Goal: Check status: Check status

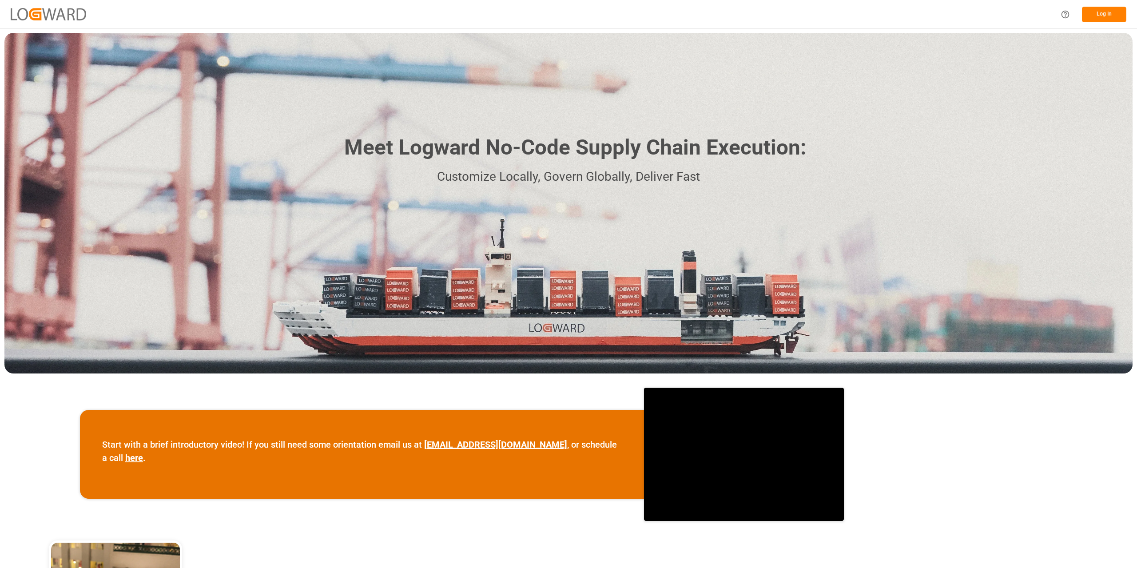
click at [1116, 15] on button "Log In" at bounding box center [1104, 15] width 44 height 16
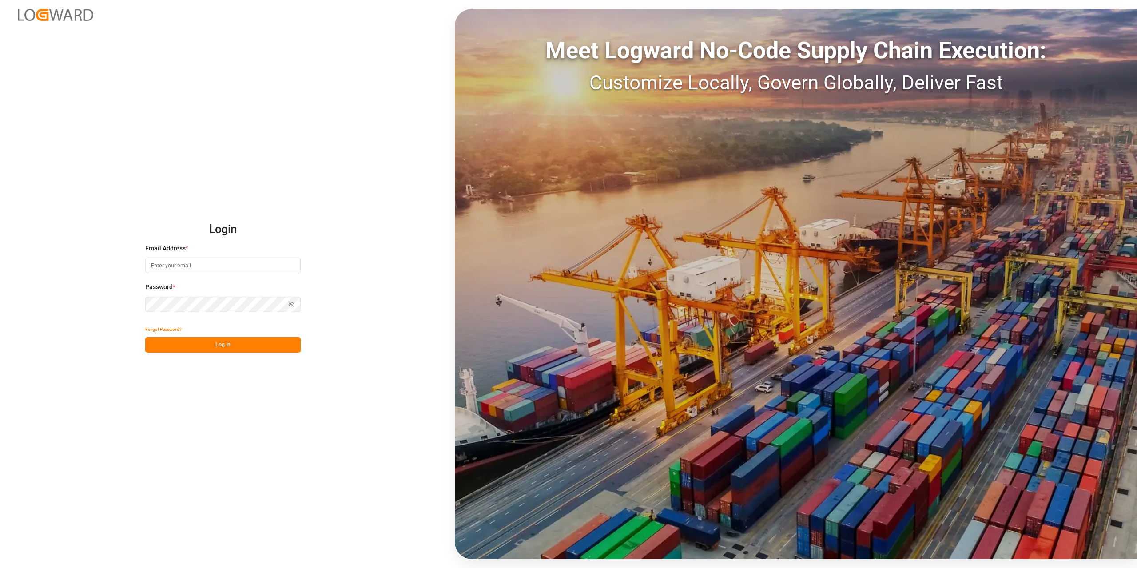
type input "[EMAIL_ADDRESS][DOMAIN_NAME]"
click at [202, 342] on button "Log In" at bounding box center [222, 345] width 155 height 16
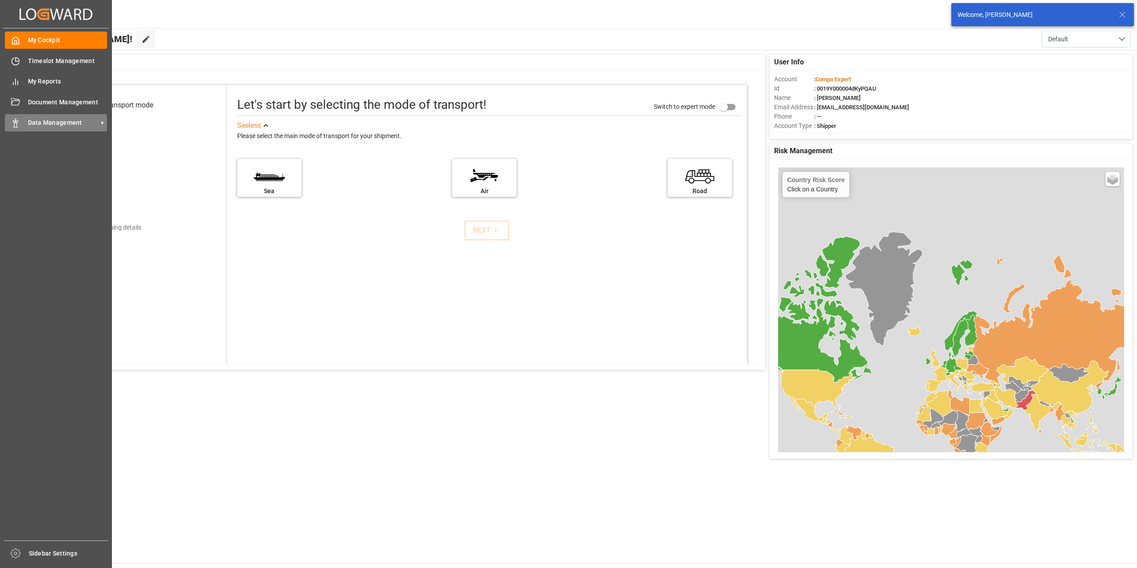
click at [12, 127] on icon at bounding box center [15, 123] width 9 height 9
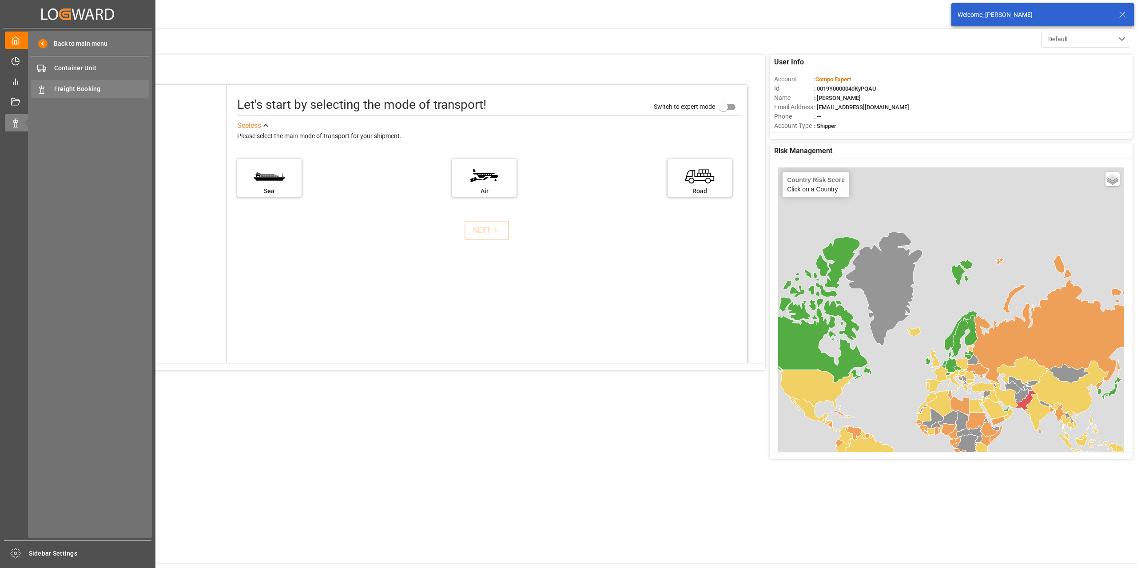
click at [99, 92] on span "Freight Booking" at bounding box center [101, 88] width 95 height 9
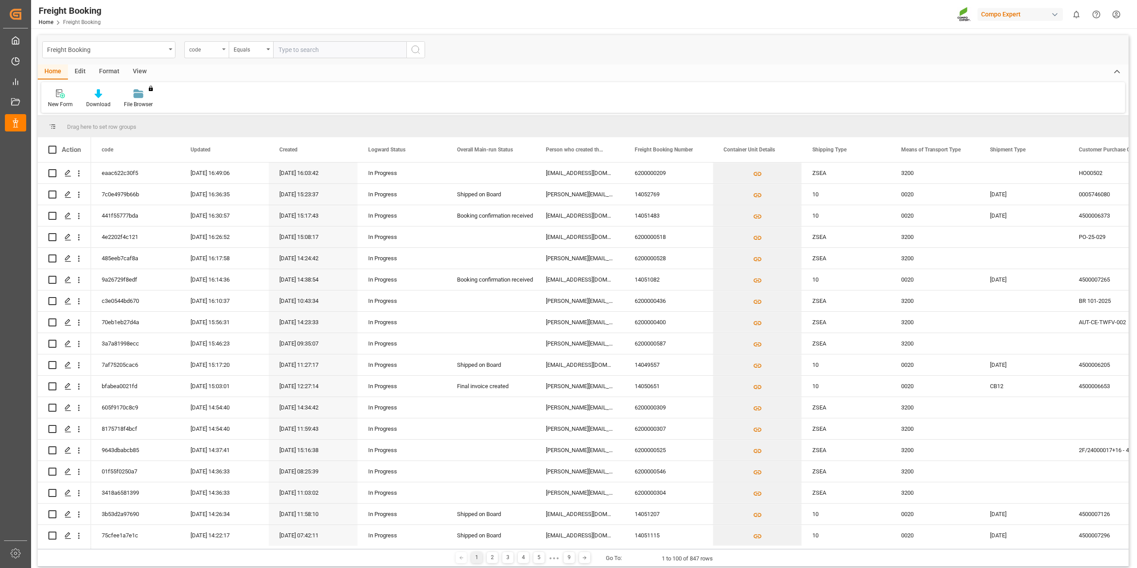
click at [222, 52] on div "code" at bounding box center [206, 49] width 44 height 17
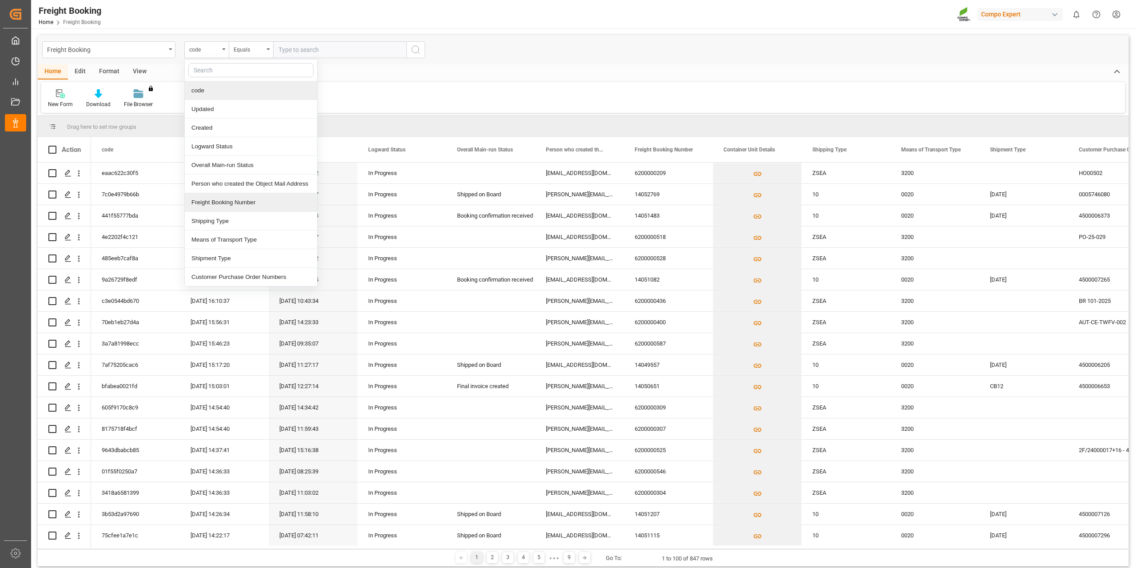
drag, startPoint x: 227, startPoint y: 205, endPoint x: 258, endPoint y: 139, distance: 72.9
click at [228, 205] on div "Freight Booking Number" at bounding box center [251, 202] width 132 height 19
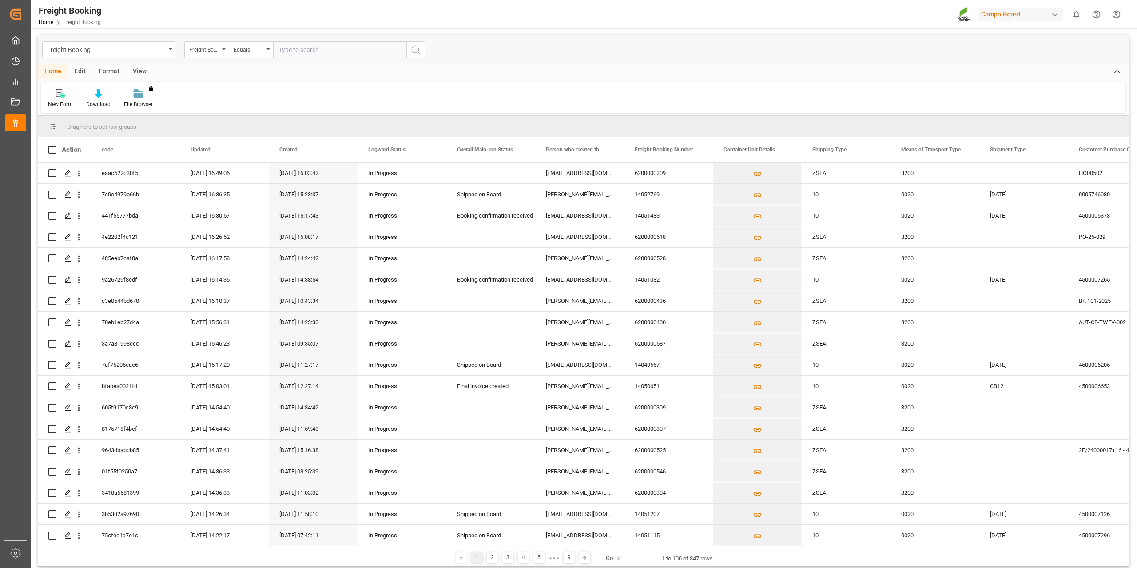
click at [302, 52] on input "text" at bounding box center [339, 49] width 133 height 17
paste input "6200000525"
type input "6200000525"
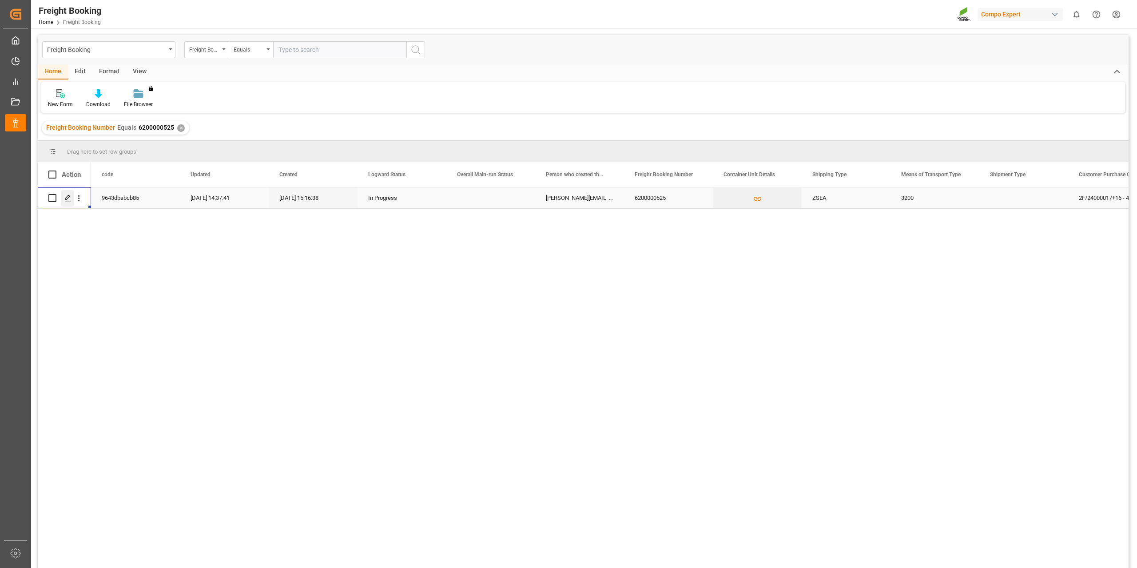
click at [68, 203] on div "Press SPACE to select this row." at bounding box center [67, 198] width 13 height 16
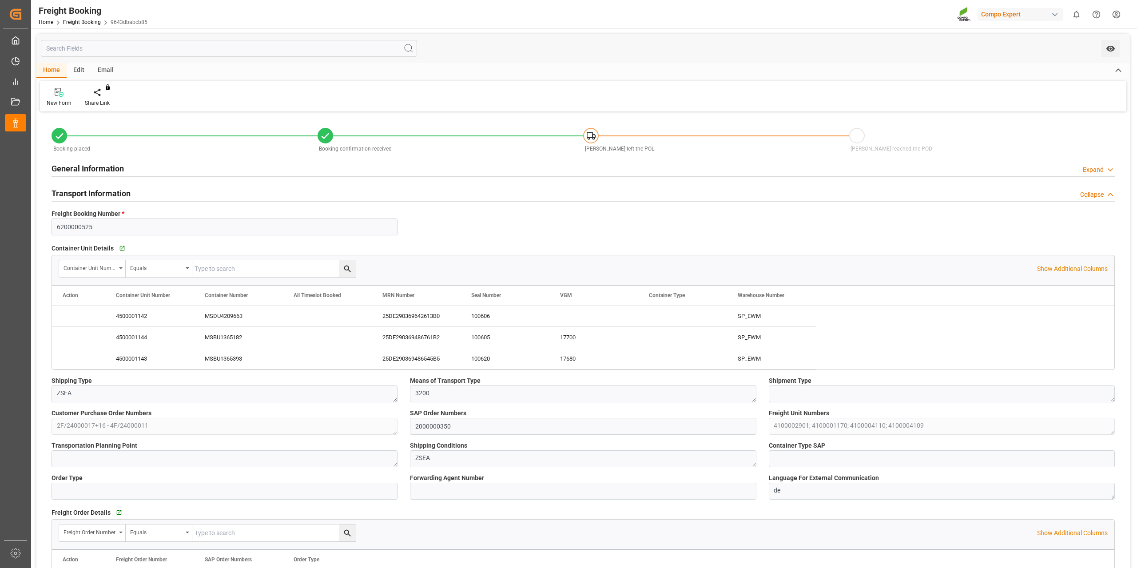
type input "9720471"
type input "NLRTM"
type input "EGEDK"
type input "0"
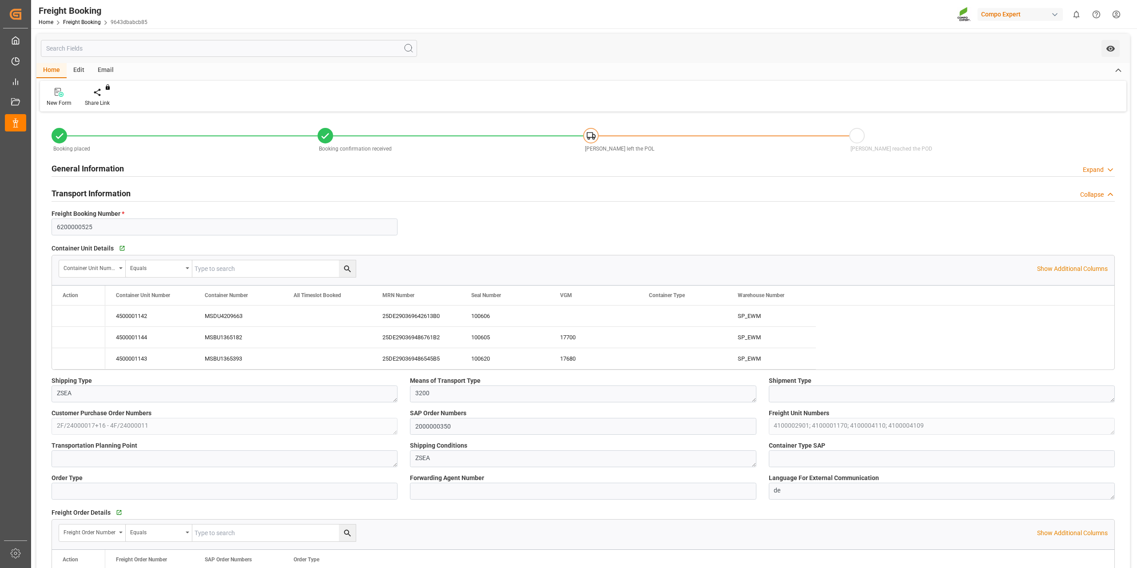
type input "103303.2"
type input "[DATE] 01:00"
type input "[DATE] 12:00"
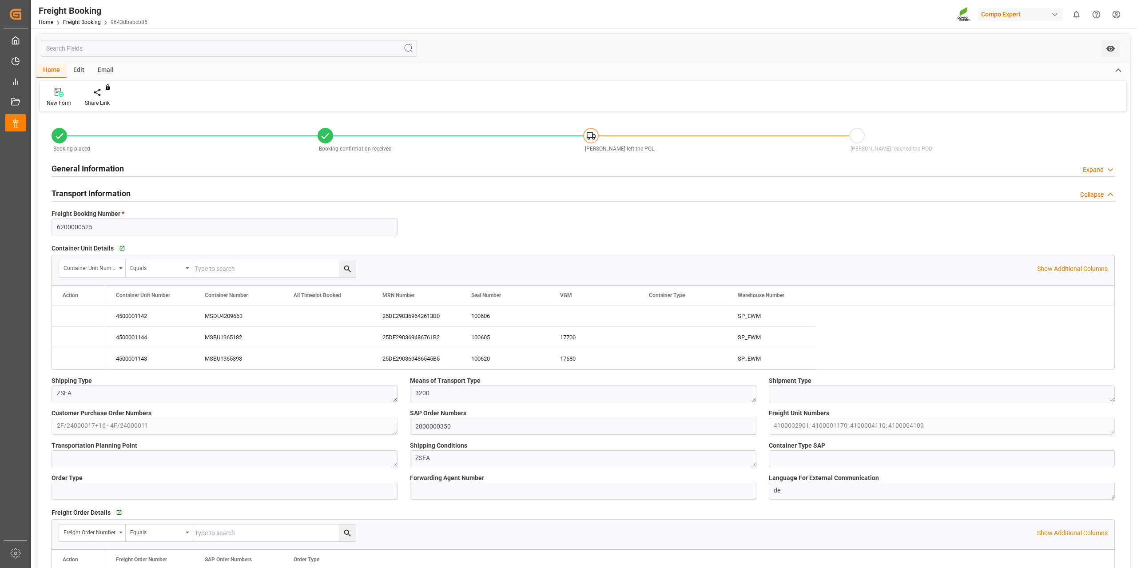
type input "[DATE] 12:00"
type input "[DATE] 15:16"
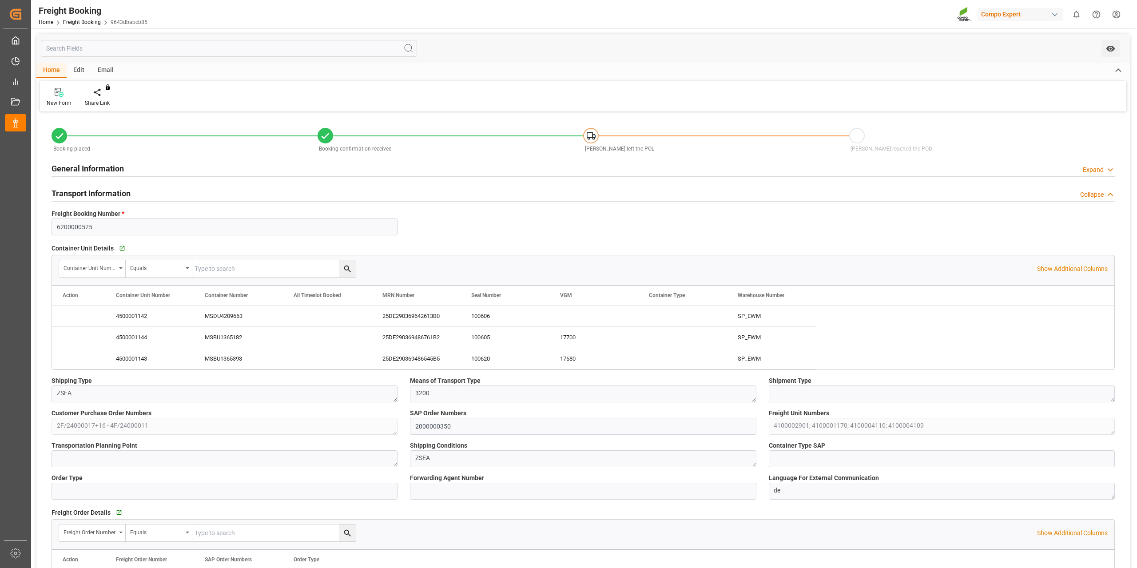
type input "[DATE] 15:16"
type input "[DATE] 06:21"
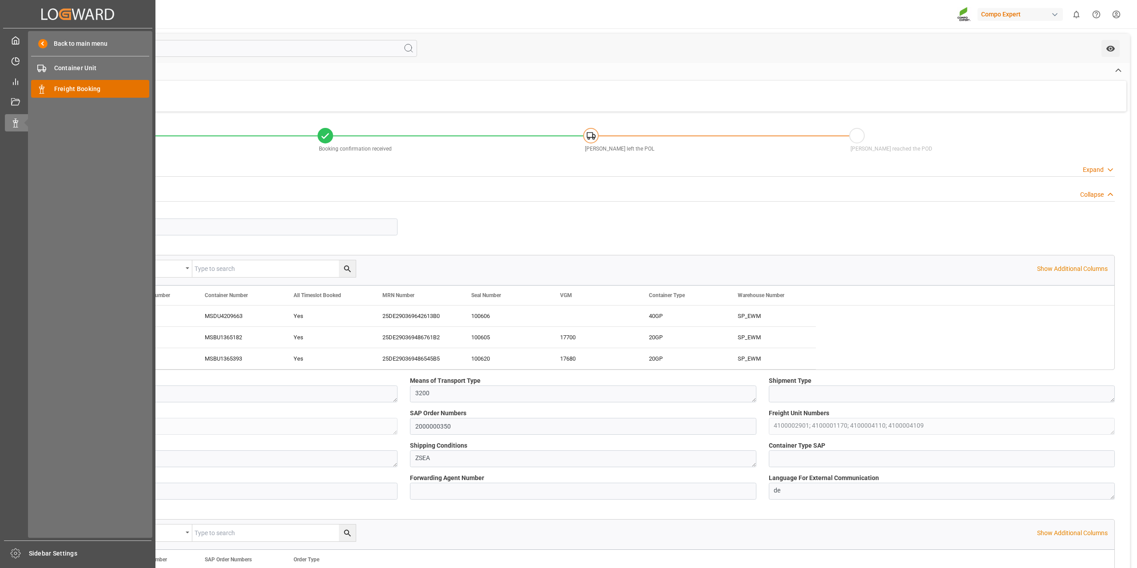
click at [88, 93] on span "Freight Booking" at bounding box center [101, 88] width 95 height 9
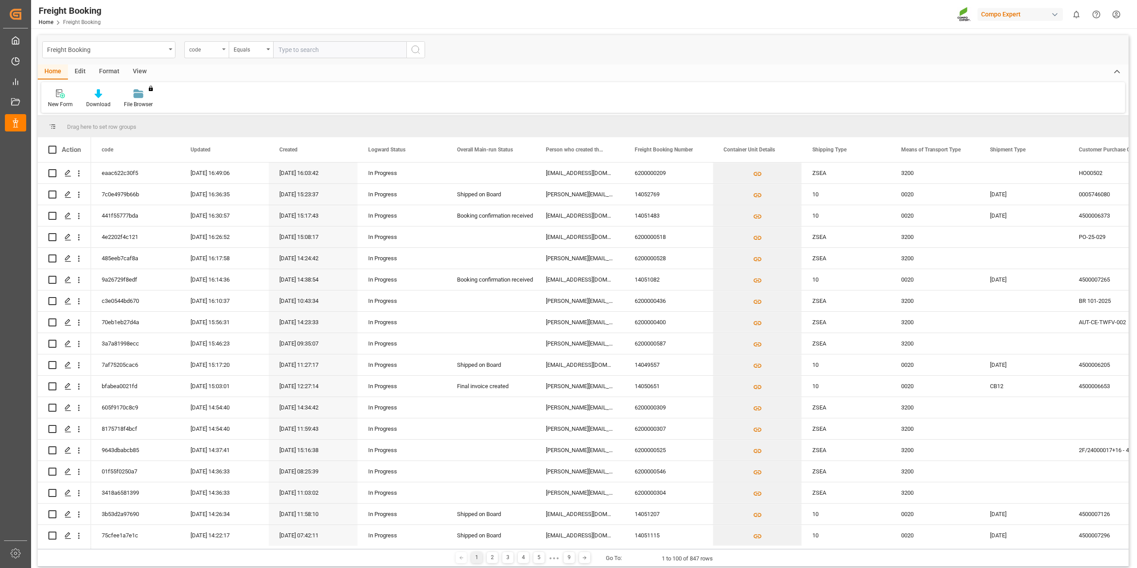
click at [216, 54] on div "code" at bounding box center [206, 49] width 44 height 17
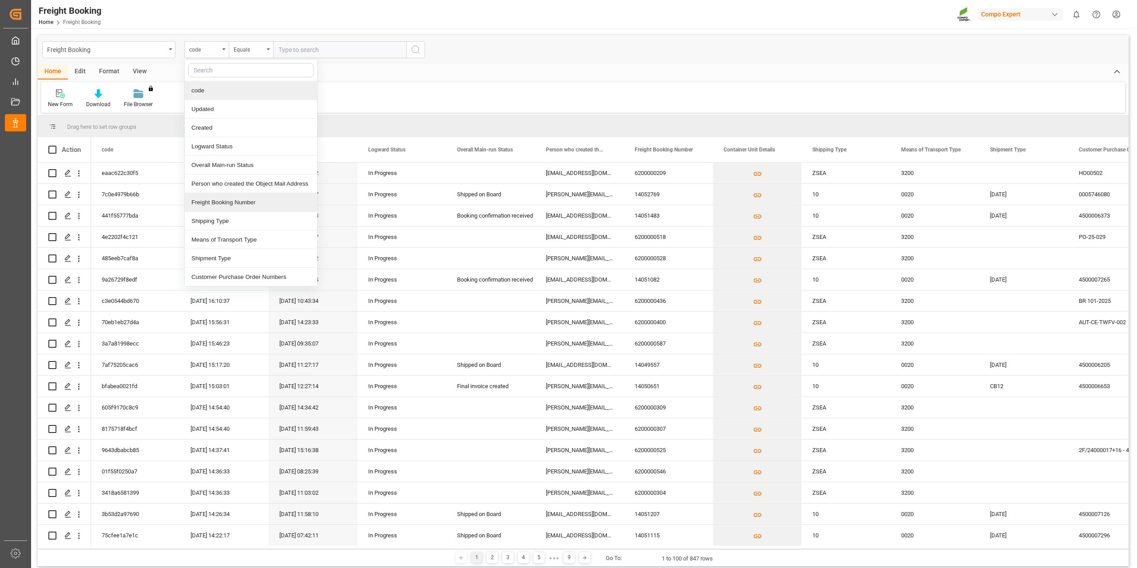
click at [233, 200] on div "Freight Booking Number" at bounding box center [251, 202] width 132 height 19
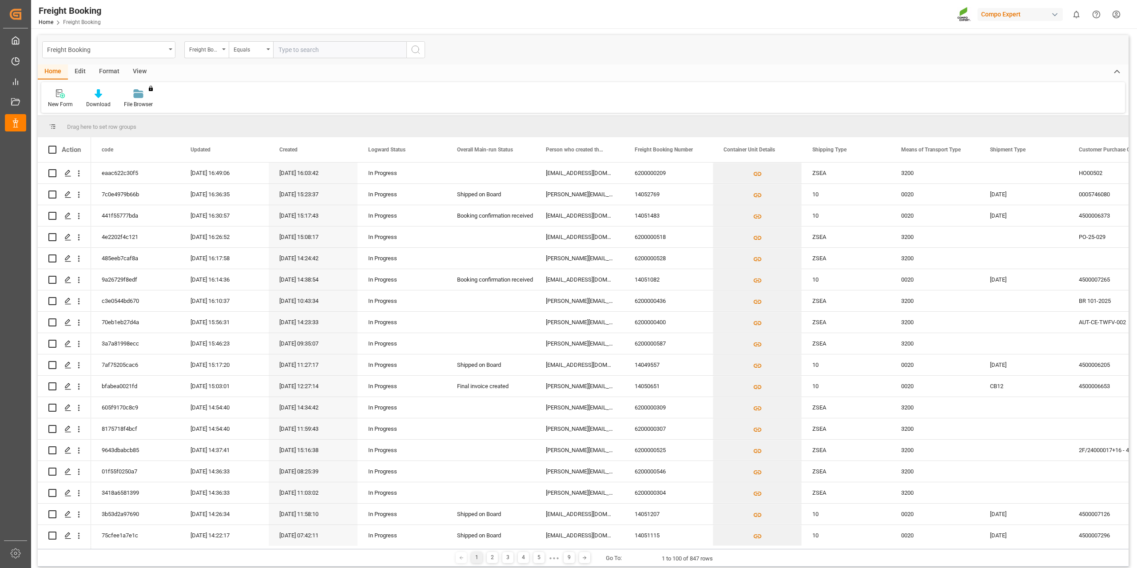
click at [311, 52] on input "text" at bounding box center [339, 49] width 133 height 17
paste input "6200000436"
type input "6200000436"
click at [418, 56] on button "search button" at bounding box center [415, 49] width 19 height 17
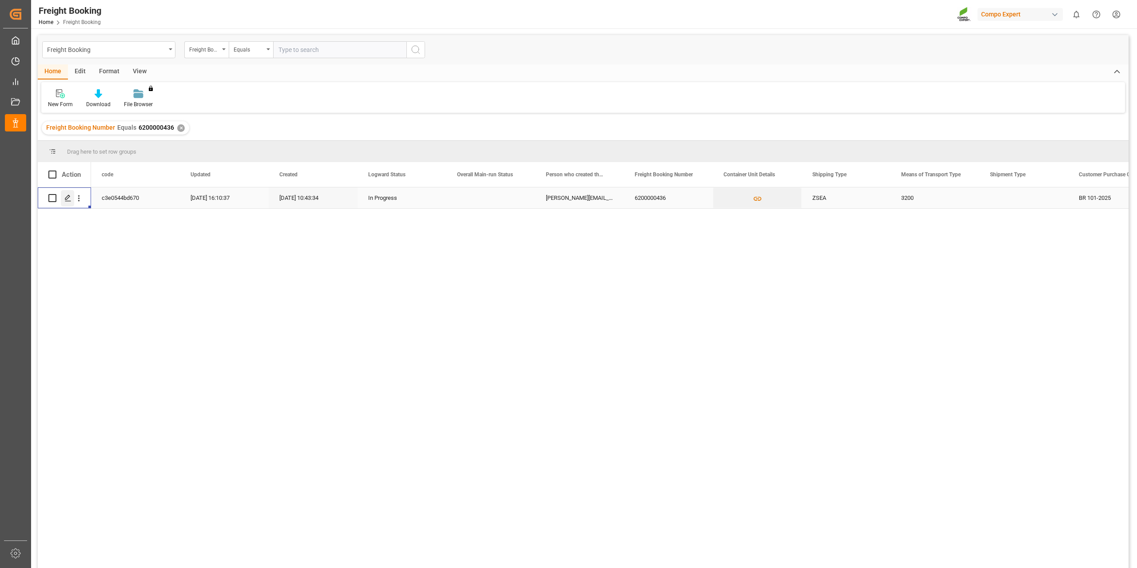
click at [66, 202] on div "Press SPACE to select this row." at bounding box center [67, 198] width 13 height 16
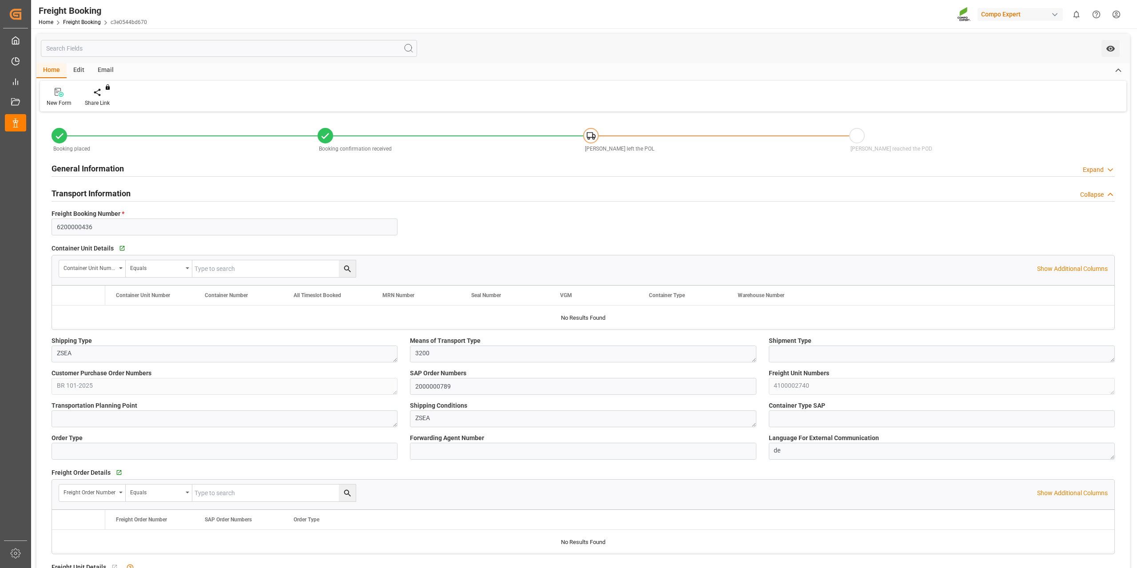
type input "9720483"
type input "BEANR"
type input "BRVIX"
type input "0"
type input "35700"
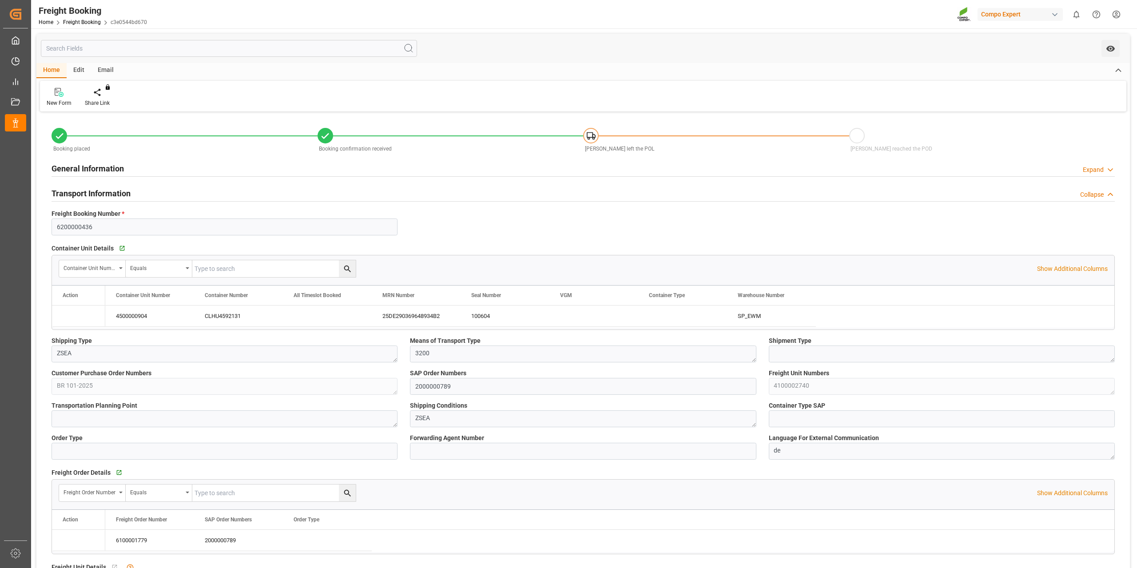
type input "[DATE] 01:00"
type input "[DATE] 06:00"
type input "[DATE] 10:43"
type input "[DATE] 10:44"
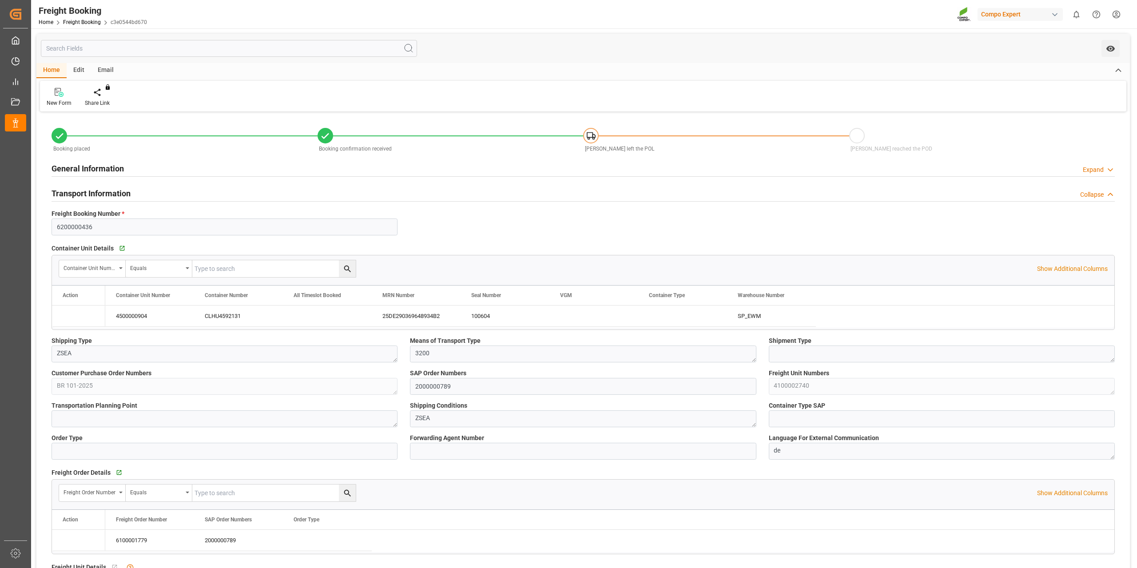
type input "[DATE] 10:44"
type input "[DATE] 15:53"
type input "[DATE] 16:03"
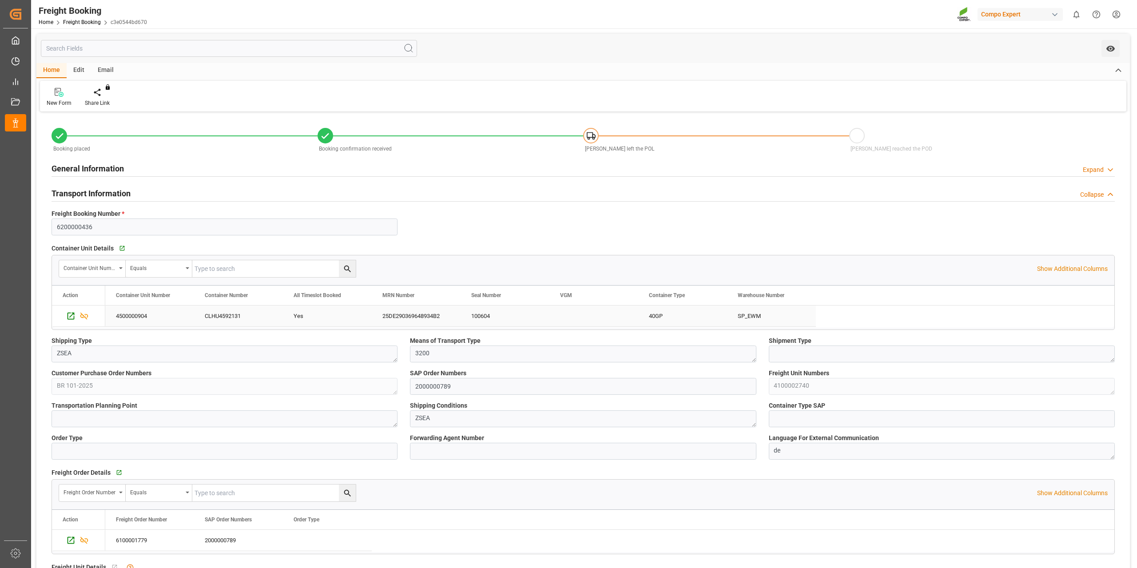
click at [417, 320] on div "25DE290369648934B2" at bounding box center [416, 316] width 89 height 21
click at [1115, 14] on html "Created by potrace 1.15, written by [PERSON_NAME] [DATE]-[DATE] Created by potr…" at bounding box center [568, 284] width 1137 height 568
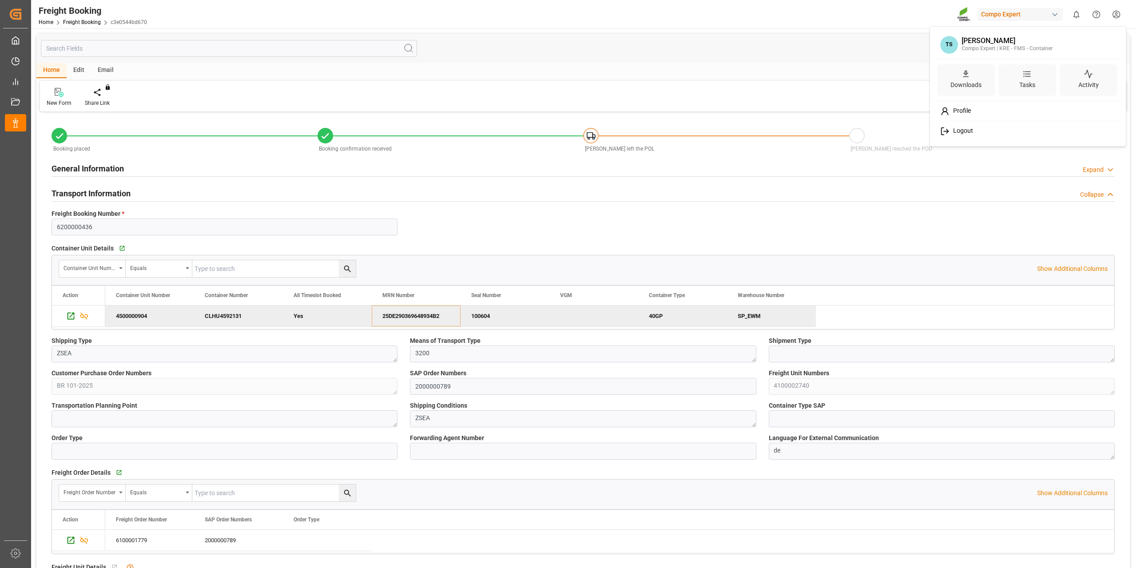
click at [969, 134] on span "Logout" at bounding box center [961, 131] width 24 height 8
